Goal: Check status: Check status

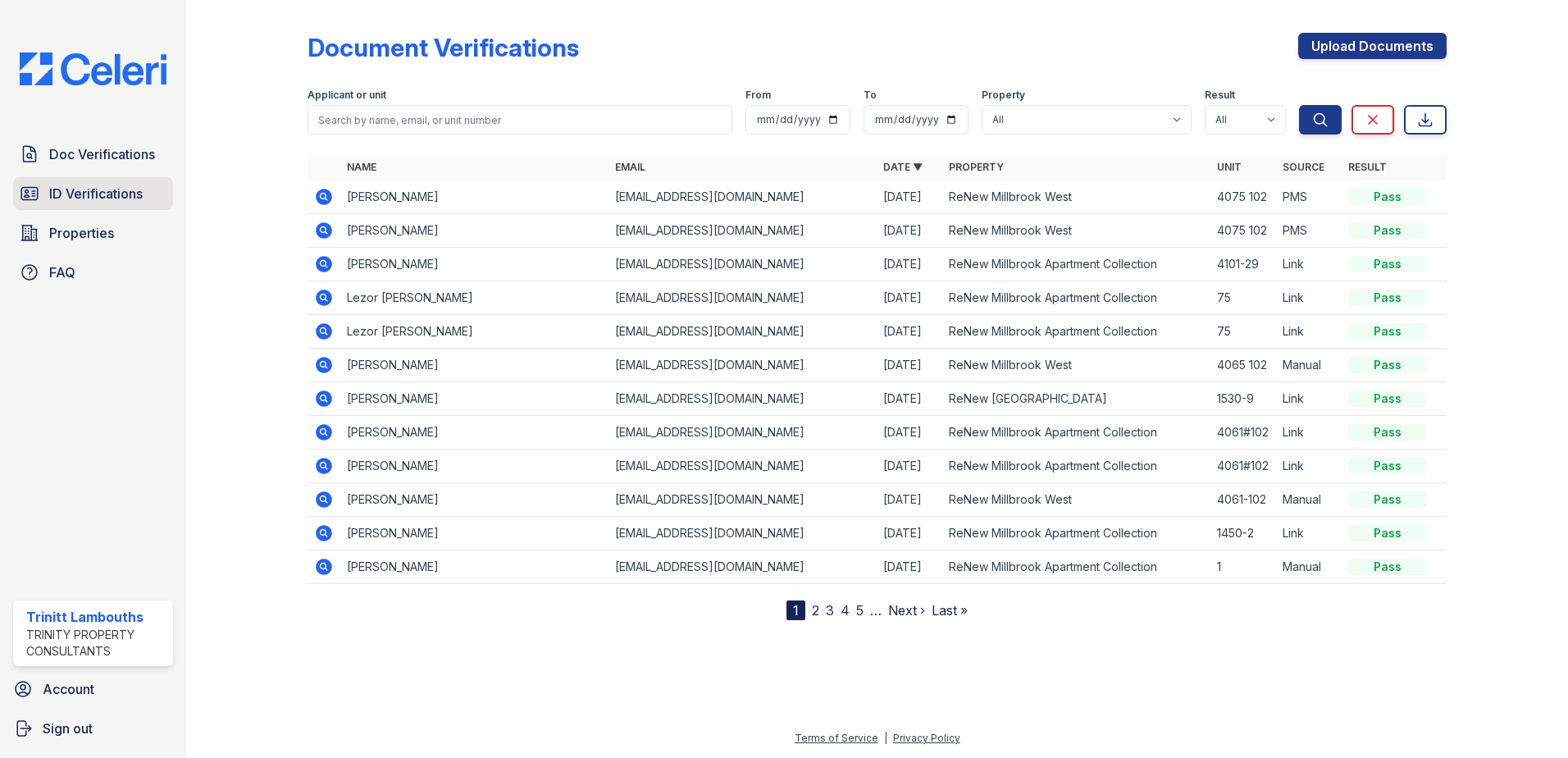
click at [133, 201] on span "ID Verifications" at bounding box center [96, 193] width 93 height 20
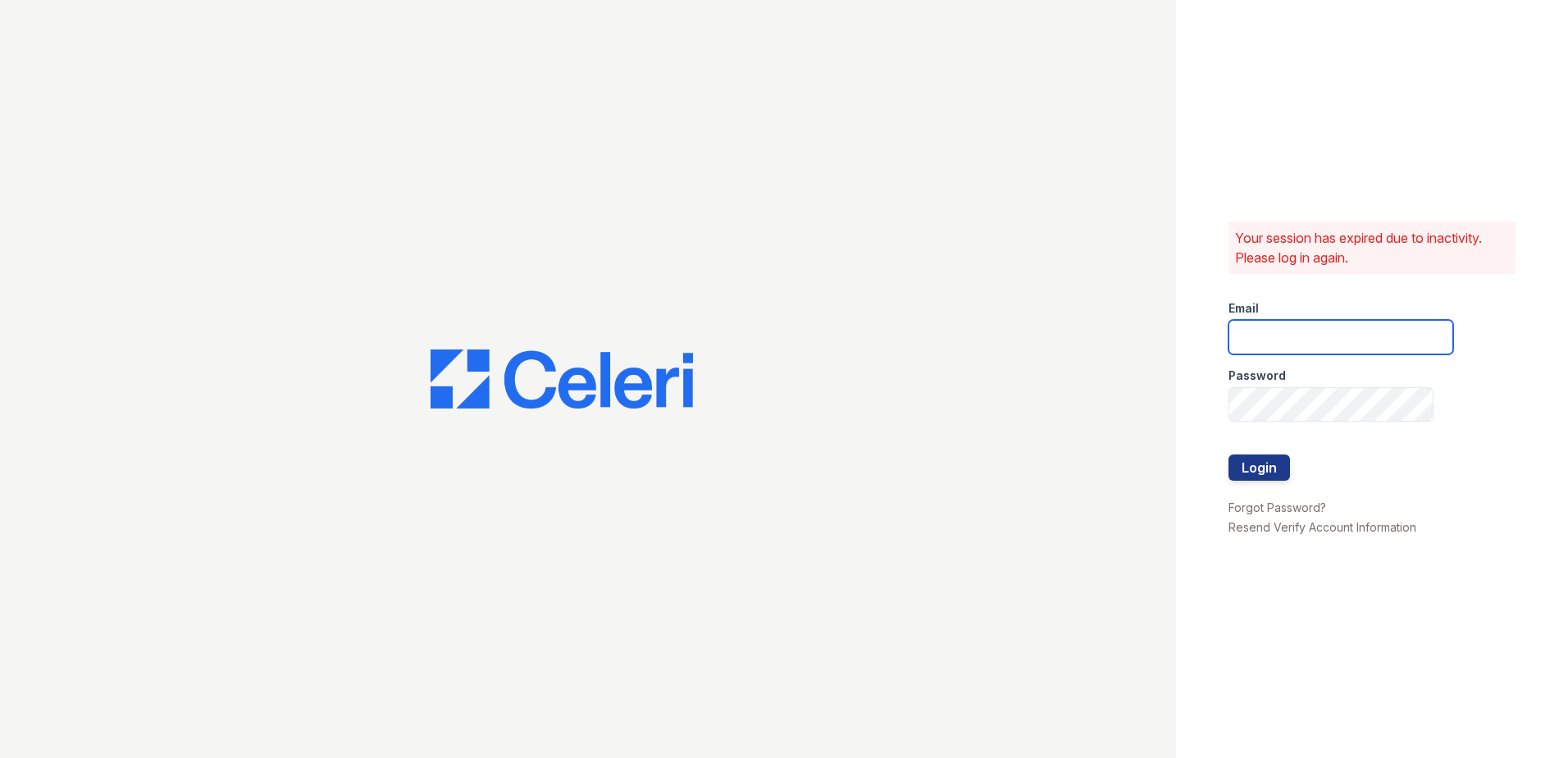
type input "tlambouths@trinity-pm.com"
click at [1254, 471] on button "Login" at bounding box center [1259, 467] width 61 height 26
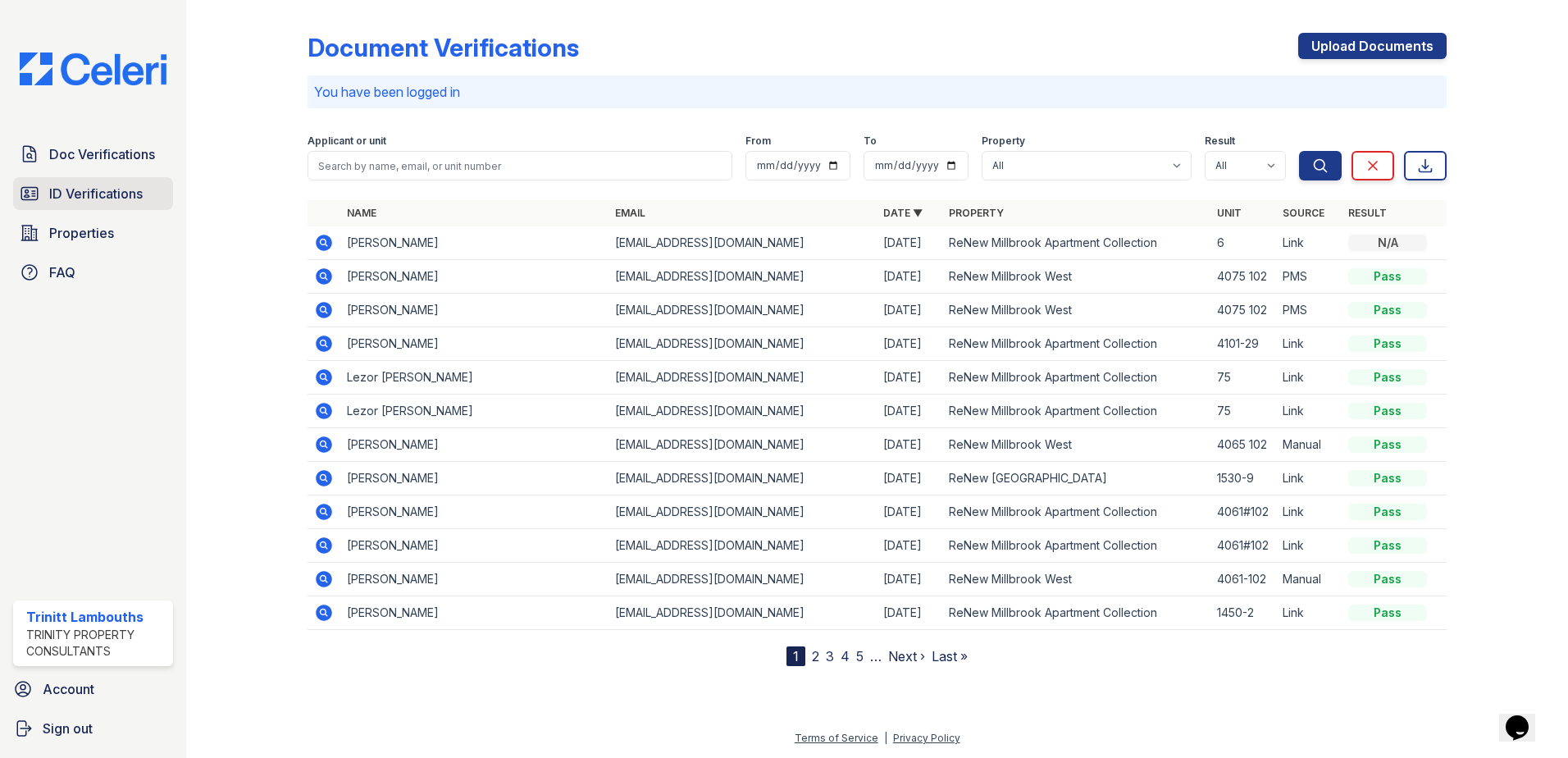
click at [56, 193] on span "ID Verifications" at bounding box center [96, 193] width 93 height 20
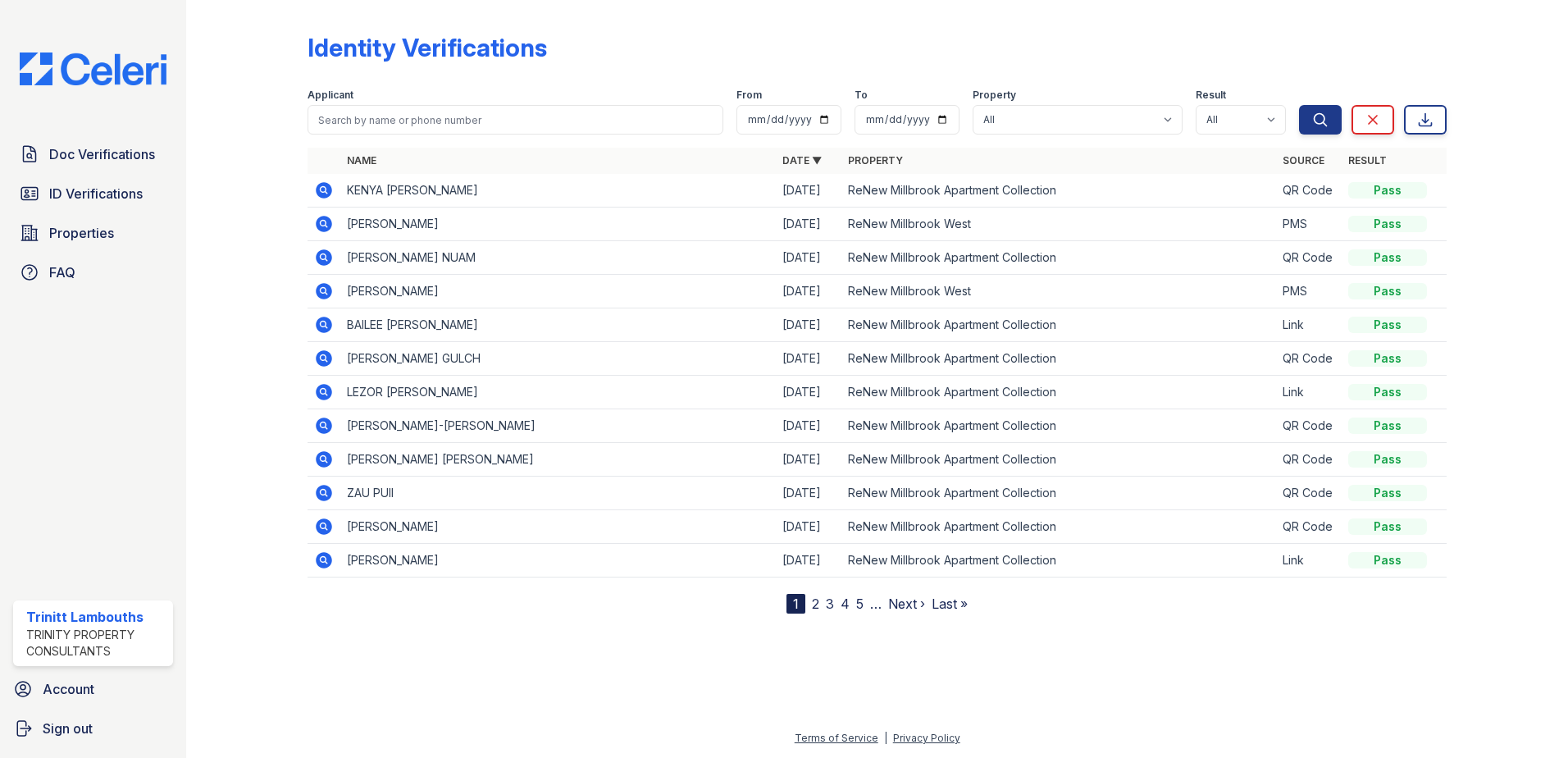
click at [320, 191] on icon at bounding box center [323, 190] width 16 height 16
